Goal: Task Accomplishment & Management: Manage account settings

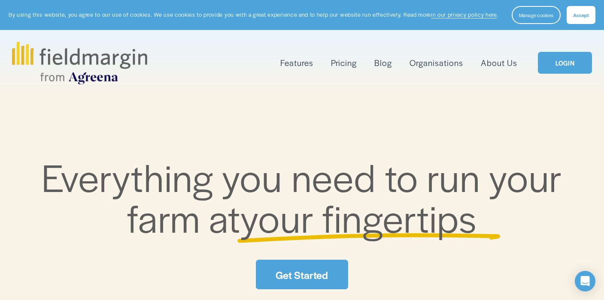
click at [560, 61] on link "LOGIN" at bounding box center [565, 63] width 54 height 22
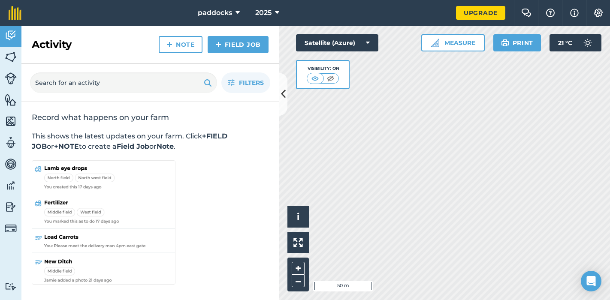
click at [453, 48] on button "Measure" at bounding box center [453, 42] width 64 height 17
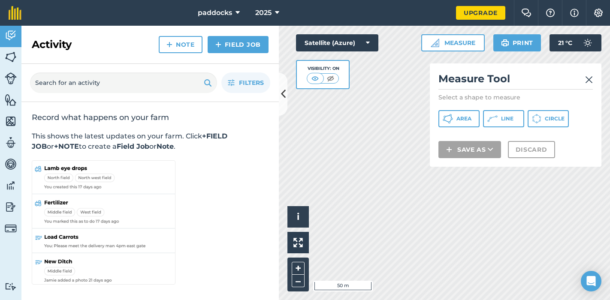
click at [461, 119] on span "Area" at bounding box center [464, 118] width 15 height 7
click at [342, 186] on div "Click to start drawing i © 2025 TomTom, Microsoft 50 m + – Satellite (Azure) Vi…" at bounding box center [444, 163] width 331 height 275
click at [281, 96] on icon at bounding box center [283, 94] width 5 height 15
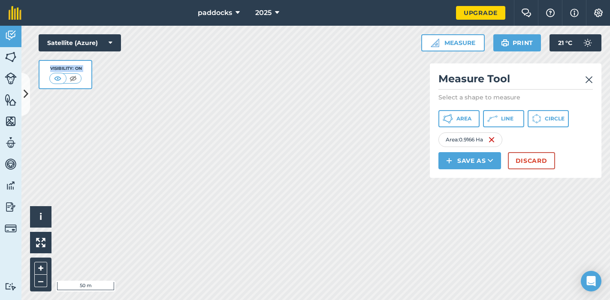
click at [599, 16] on img at bounding box center [598, 13] width 10 height 9
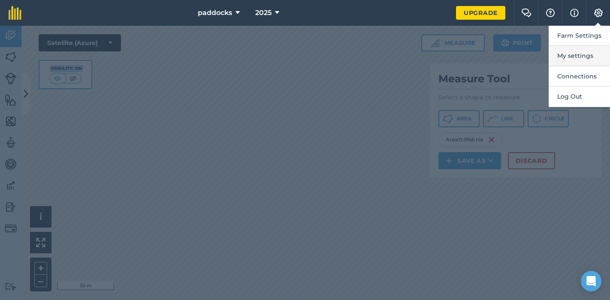
click at [587, 51] on button "My settings" at bounding box center [579, 56] width 61 height 20
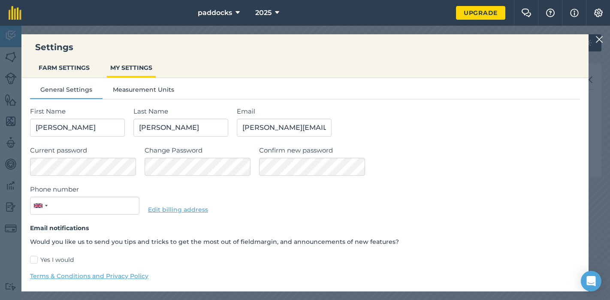
scroll to position [4, 0]
click at [140, 91] on button "Measurement Units" at bounding box center [144, 90] width 82 height 13
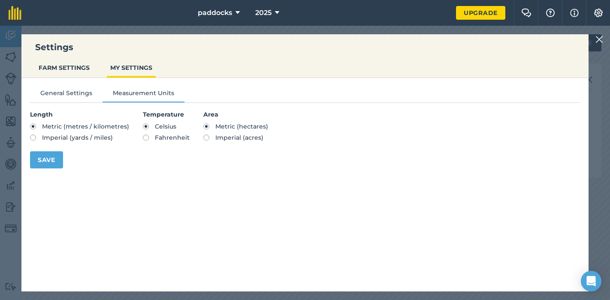
click at [220, 138] on span "Imperial (acres)" at bounding box center [239, 138] width 48 height 8
radio input "true"
radio input "false"
click at [47, 163] on button "Save" at bounding box center [46, 159] width 33 height 17
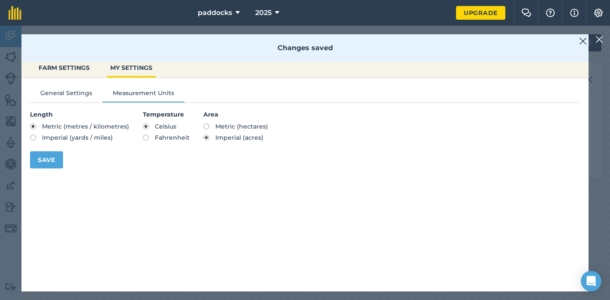
click at [582, 40] on img at bounding box center [583, 41] width 8 height 10
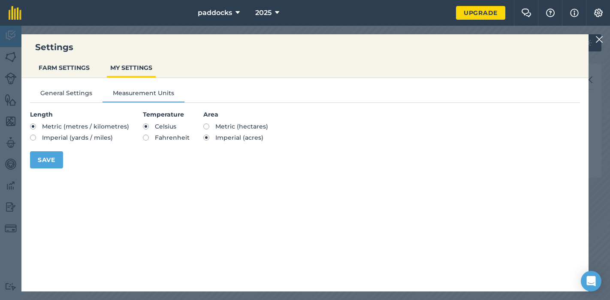
click at [602, 36] on img at bounding box center [600, 39] width 8 height 10
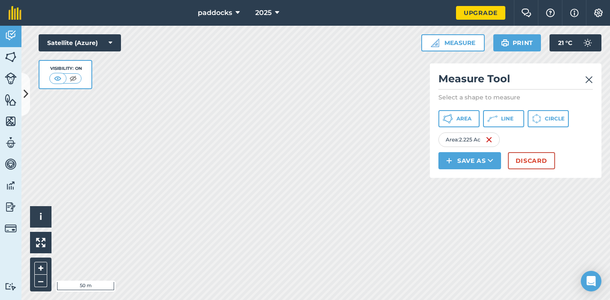
click at [492, 142] on img at bounding box center [489, 140] width 7 height 10
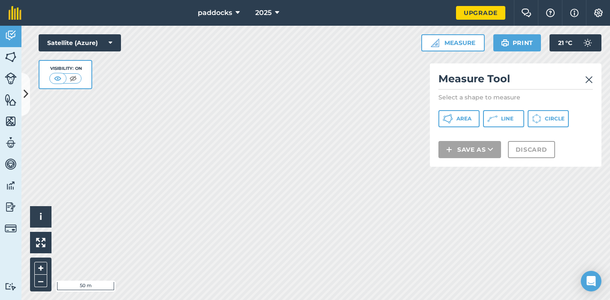
click at [469, 122] on button "Area" at bounding box center [459, 118] width 41 height 17
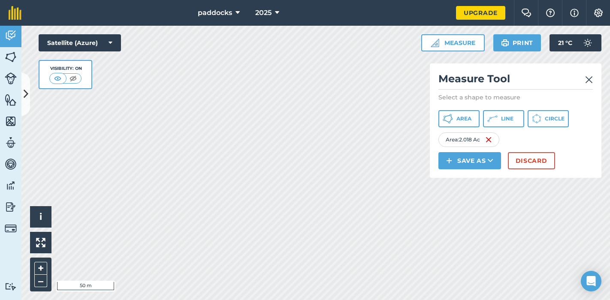
click at [264, 7] on div "paddocks 2025 Upgrade Farm Chat Help Info Settings Map printing is not availabl…" at bounding box center [305, 150] width 610 height 300
